Goal: Find specific page/section: Find specific page/section

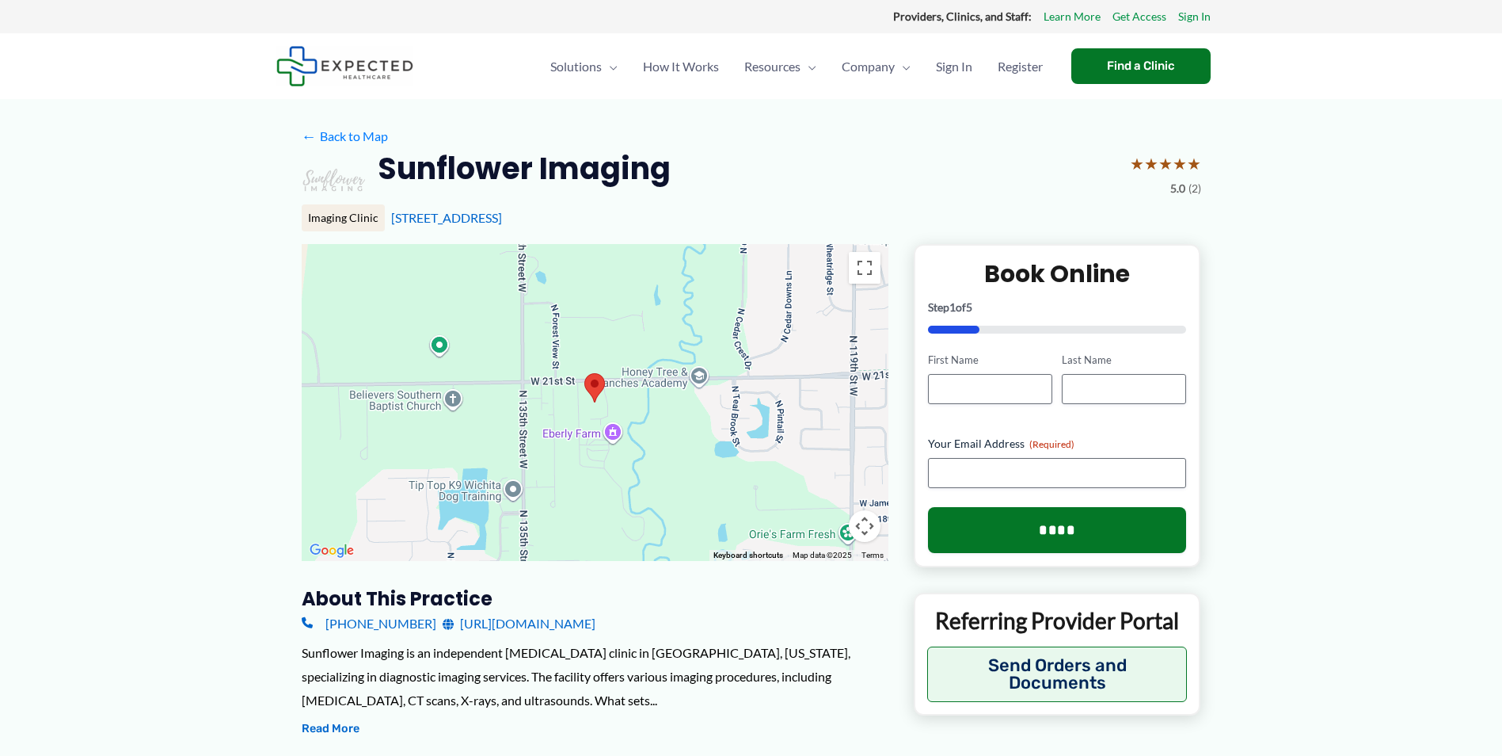
click at [356, 62] on img at bounding box center [344, 66] width 137 height 40
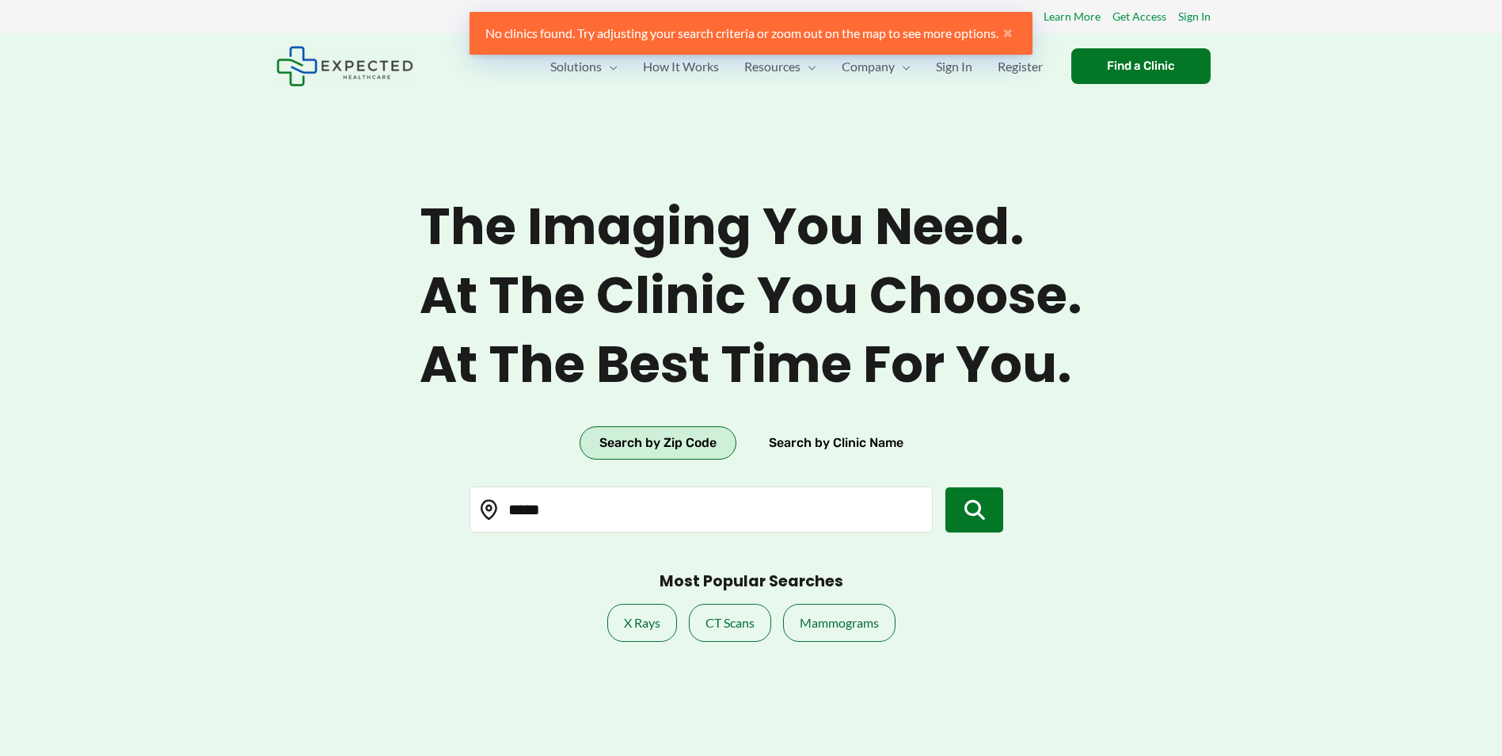
click at [567, 511] on input "*****" at bounding box center [701, 509] width 463 height 46
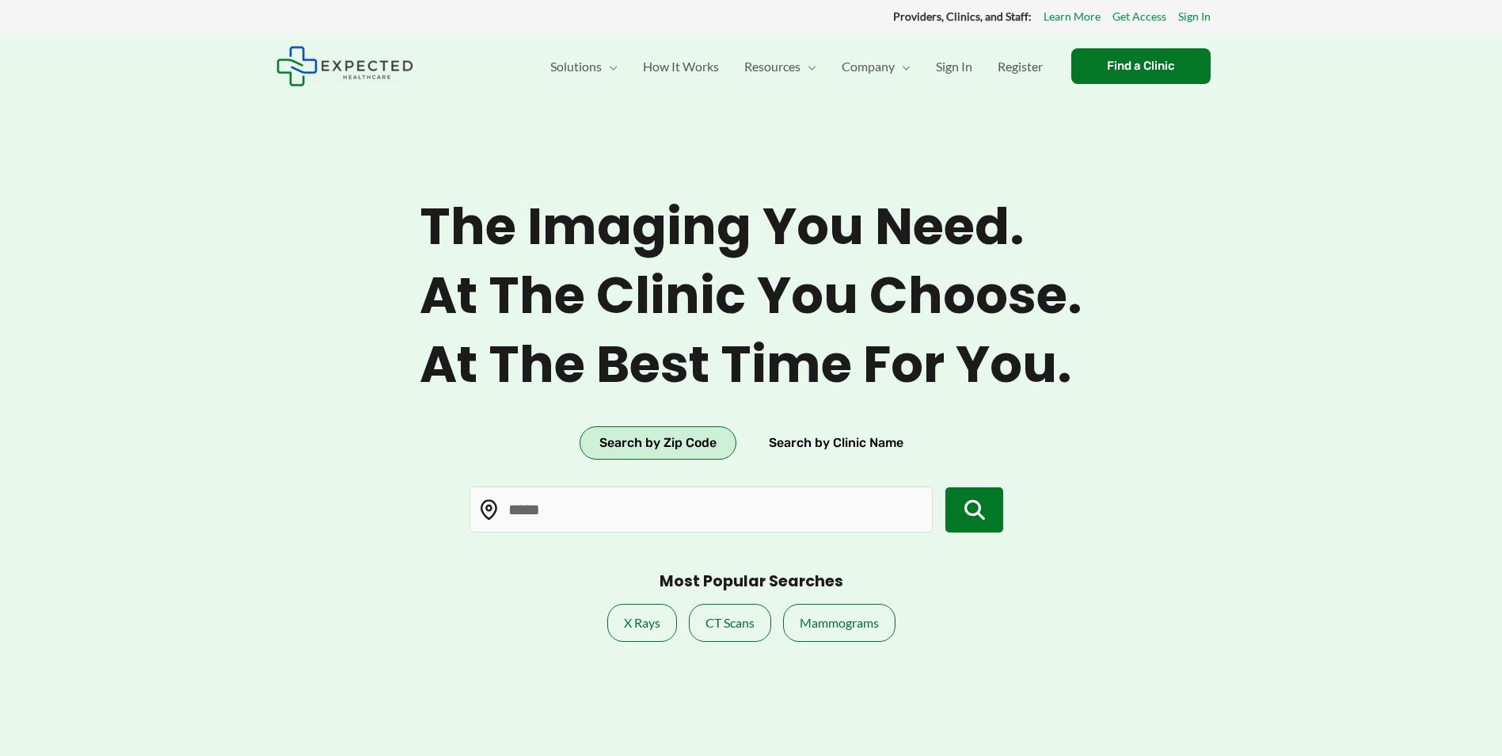
click at [971, 515] on icon "submit" at bounding box center [975, 510] width 21 height 21
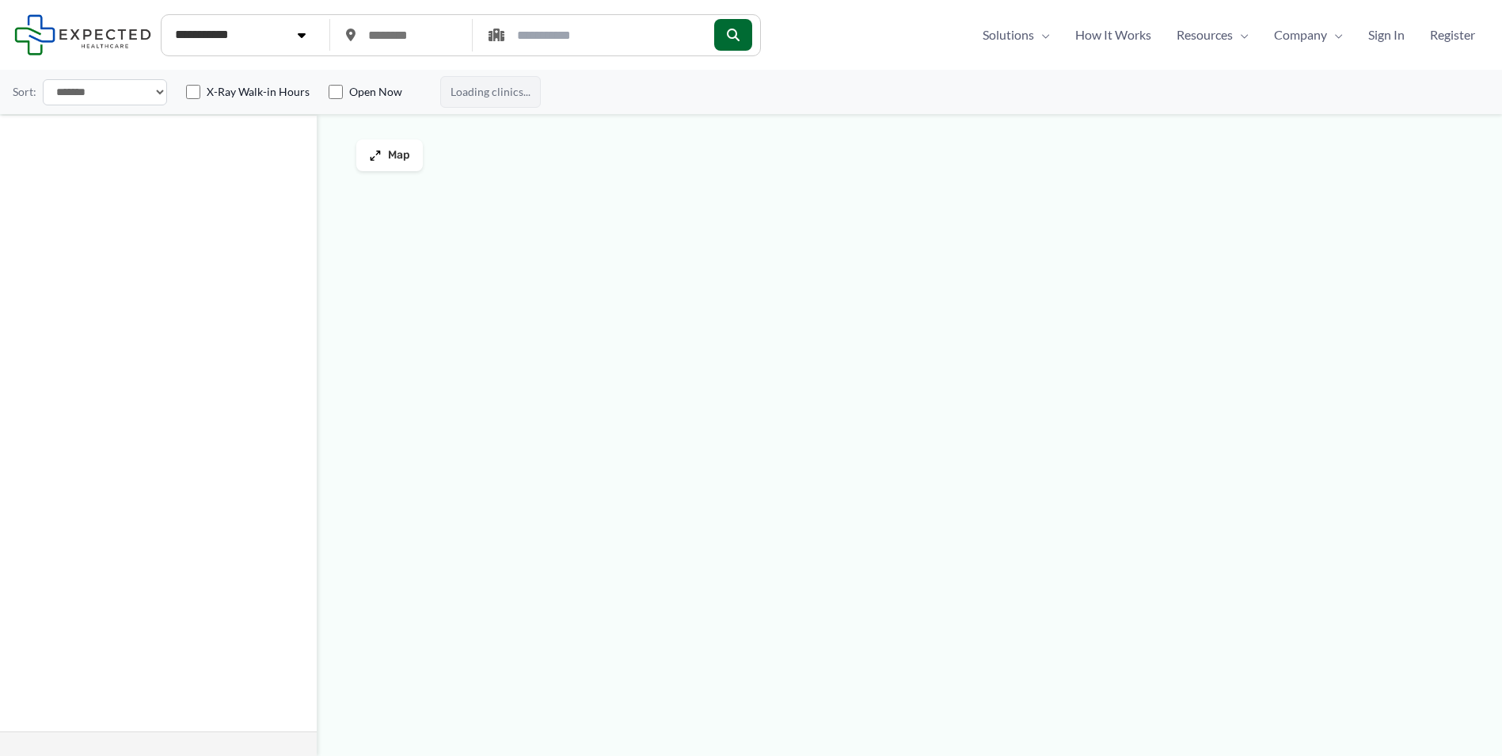
type input "*****"
